Goal: Register for event/course

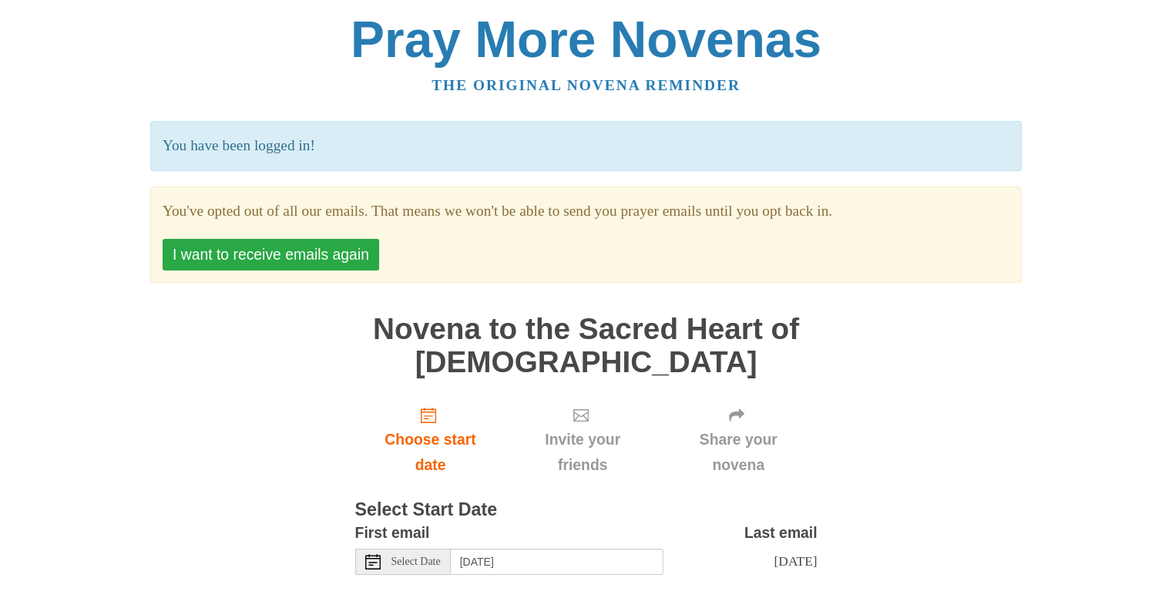
click at [304, 265] on button "I want to receive emails again" at bounding box center [271, 255] width 217 height 32
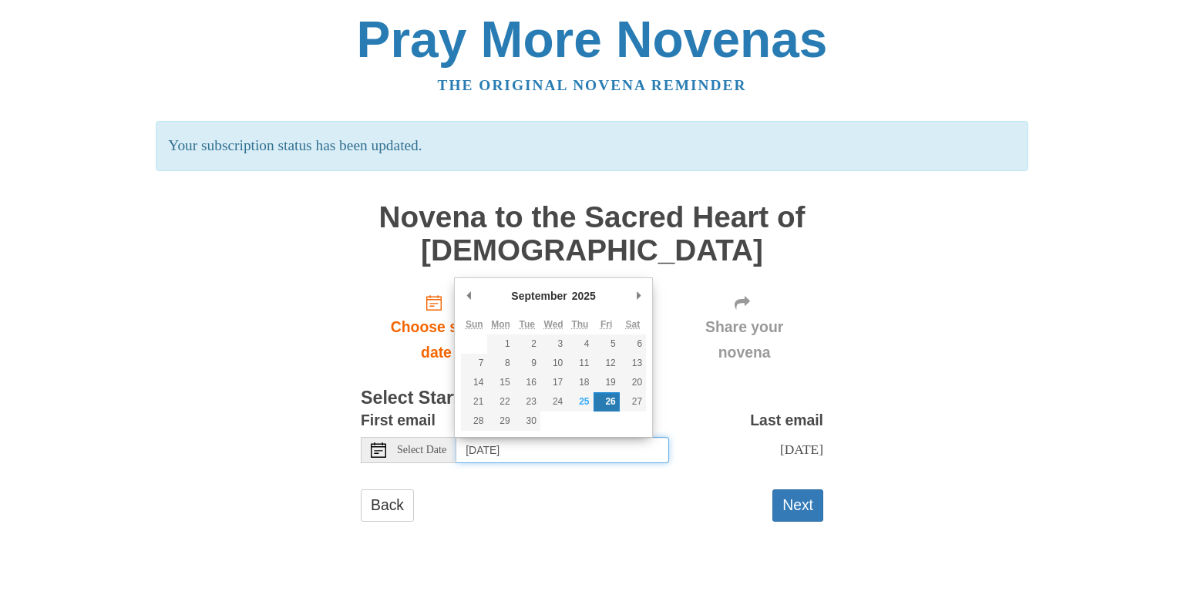
click at [604, 457] on input "[DATE]" at bounding box center [562, 450] width 213 height 26
type input "[DATE]"
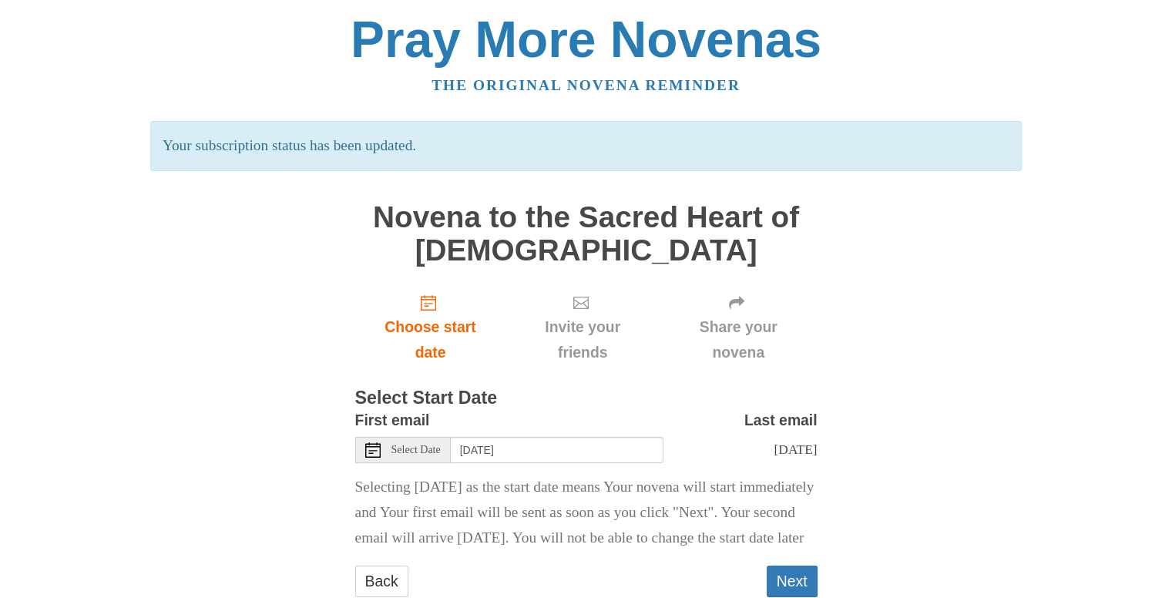
scroll to position [69, 0]
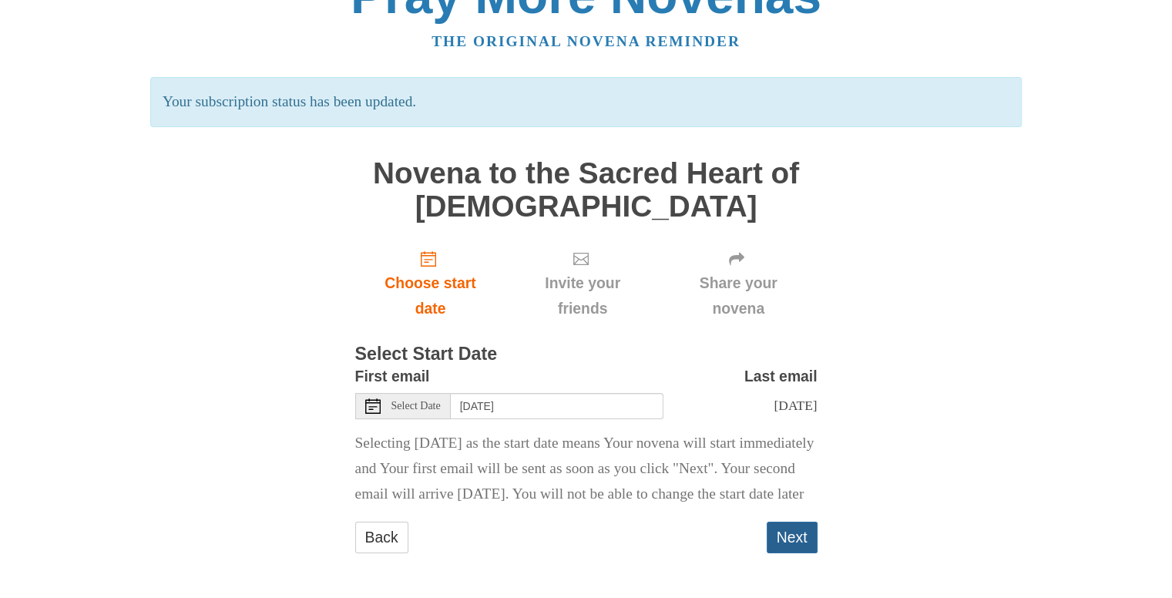
click at [793, 545] on button "Next" at bounding box center [792, 538] width 51 height 32
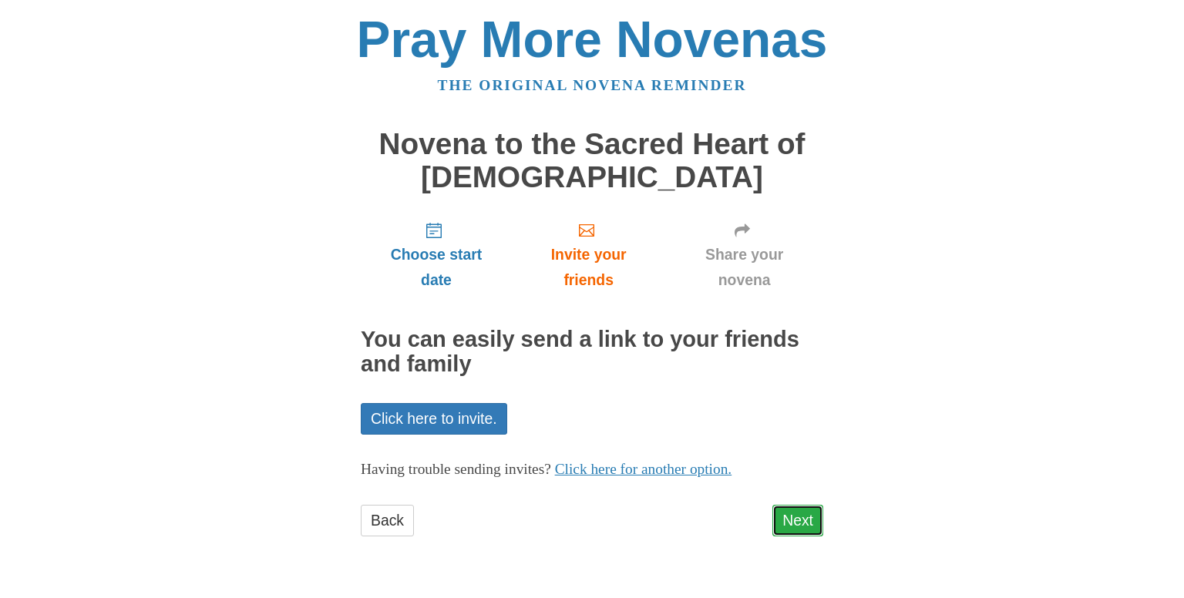
click at [808, 516] on link "Next" at bounding box center [797, 521] width 51 height 32
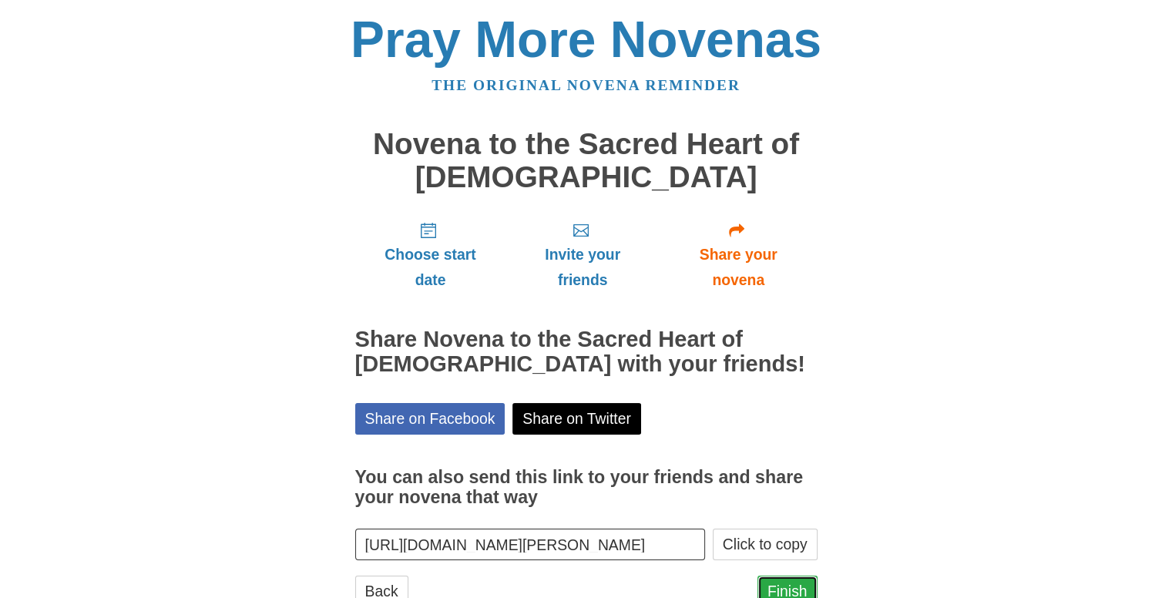
click at [790, 583] on link "Finish" at bounding box center [788, 592] width 60 height 32
